Goal: Information Seeking & Learning: Learn about a topic

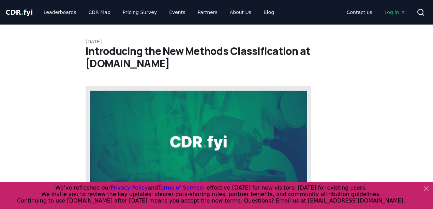
click at [21, 13] on span "." at bounding box center [22, 12] width 2 height 8
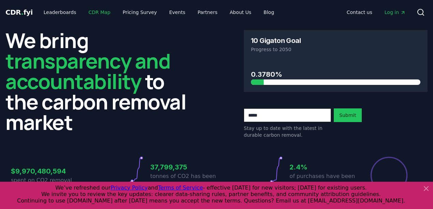
click at [87, 12] on link "CDR Map" at bounding box center [99, 12] width 33 height 12
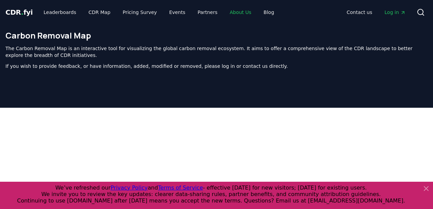
click at [231, 12] on link "About Us" at bounding box center [240, 12] width 32 height 12
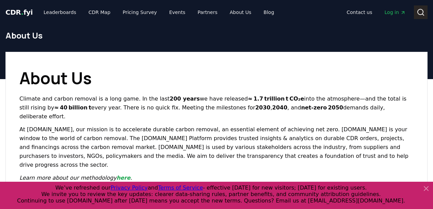
click at [424, 12] on icon at bounding box center [421, 12] width 8 height 8
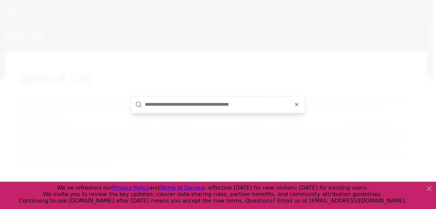
click at [162, 104] on input "text" at bounding box center [223, 104] width 156 height 16
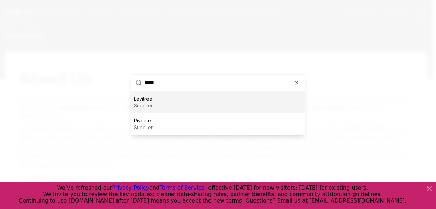
type input "******"
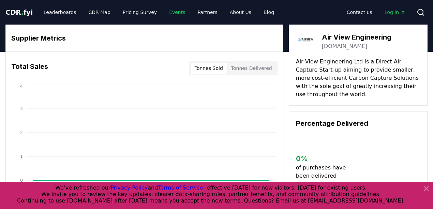
click at [167, 12] on link "Events" at bounding box center [177, 12] width 27 height 12
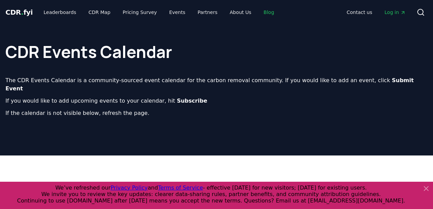
click at [258, 12] on link "Blog" at bounding box center [268, 12] width 21 height 12
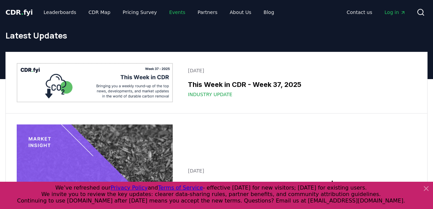
click at [170, 13] on link "Events" at bounding box center [177, 12] width 27 height 12
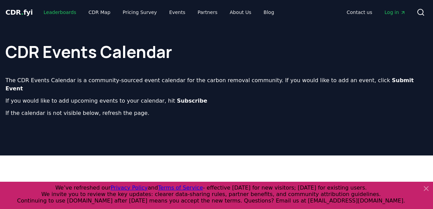
click at [62, 10] on link "Leaderboards" at bounding box center [60, 12] width 44 height 12
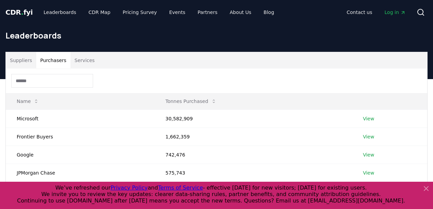
click at [57, 59] on button "Purchasers" at bounding box center [53, 60] width 34 height 16
click at [81, 61] on button "Services" at bounding box center [85, 60] width 28 height 16
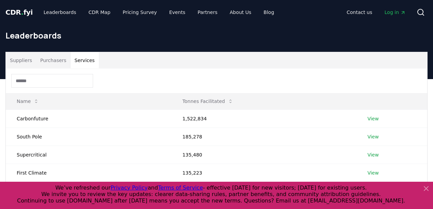
click at [20, 63] on button "Suppliers" at bounding box center [21, 60] width 30 height 16
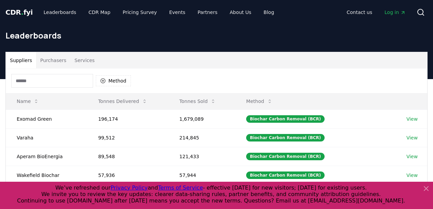
click at [18, 13] on span "CDR . fyi" at bounding box center [18, 12] width 27 height 8
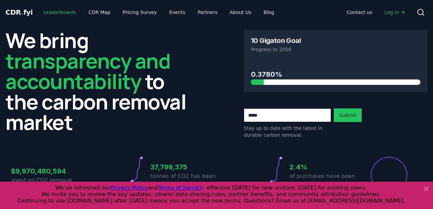
click at [51, 12] on link "Leaderboards" at bounding box center [60, 12] width 44 height 12
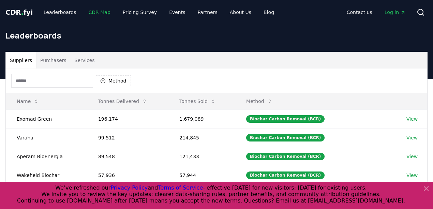
click at [98, 12] on link "CDR Map" at bounding box center [99, 12] width 33 height 12
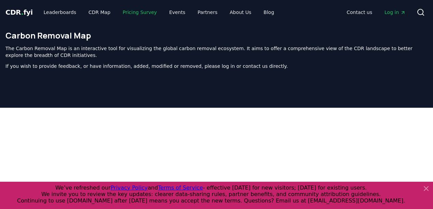
click at [131, 12] on link "Pricing Survey" at bounding box center [139, 12] width 45 height 12
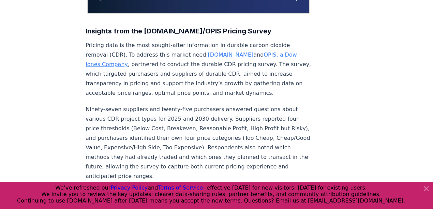
scroll to position [182, 0]
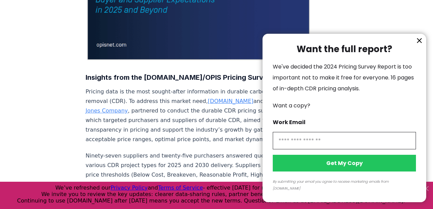
click at [202, 80] on div at bounding box center [216, 104] width 433 height 209
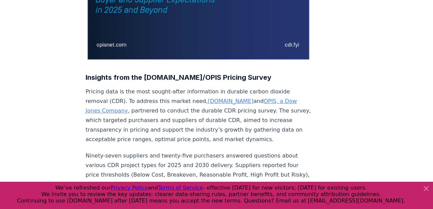
click at [203, 81] on div at bounding box center [216, 104] width 433 height 209
click at [208, 98] on link "[DOMAIN_NAME]" at bounding box center [231, 101] width 46 height 6
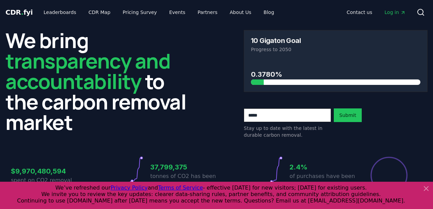
click at [425, 188] on icon at bounding box center [426, 188] width 8 height 8
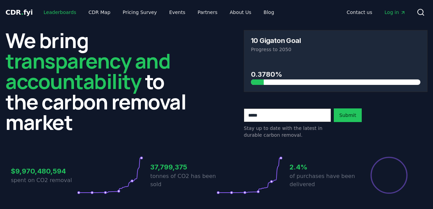
click at [62, 13] on link "Leaderboards" at bounding box center [60, 12] width 44 height 12
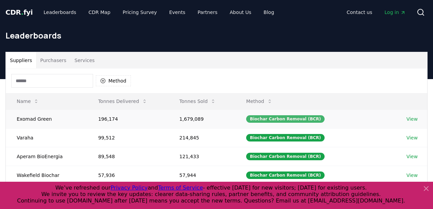
click at [283, 118] on div "Biochar Carbon Removal (BCR)" at bounding box center [285, 119] width 78 height 8
click at [408, 117] on link "View" at bounding box center [411, 119] width 11 height 7
